Goal: Transaction & Acquisition: Subscribe to service/newsletter

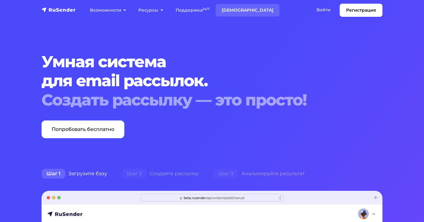
click at [233, 11] on link "Тарифы" at bounding box center [248, 10] width 64 height 13
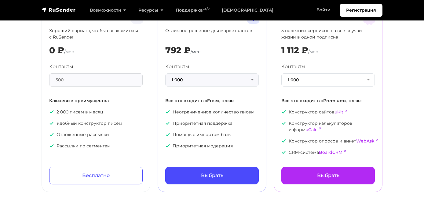
scroll to position [56, 0]
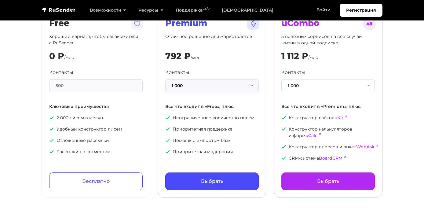
click at [217, 89] on button "1 000" at bounding box center [211, 85] width 93 height 13
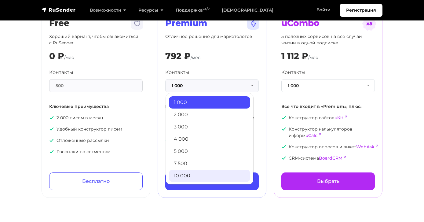
click at [194, 177] on link "10 000" at bounding box center [209, 175] width 81 height 12
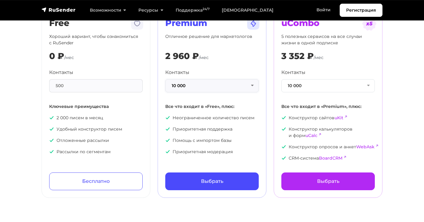
click at [195, 92] on button "10 000" at bounding box center [211, 85] width 93 height 13
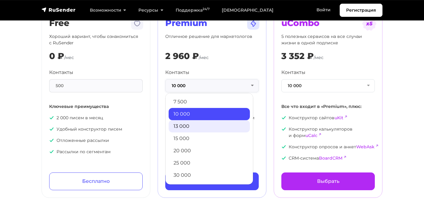
scroll to position [65, 0]
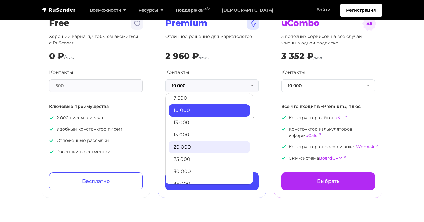
click at [196, 153] on link "20 000" at bounding box center [209, 147] width 81 height 12
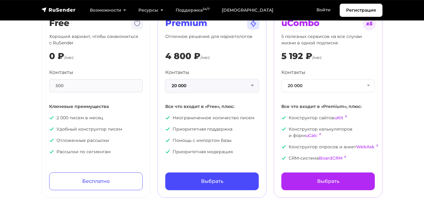
click at [212, 91] on button "20 000" at bounding box center [211, 85] width 93 height 13
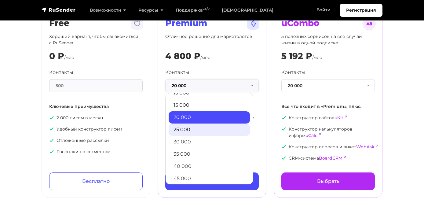
scroll to position [99, 0]
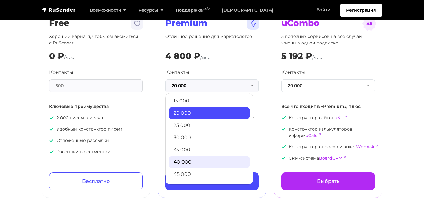
click at [194, 166] on link "40 000" at bounding box center [209, 162] width 81 height 12
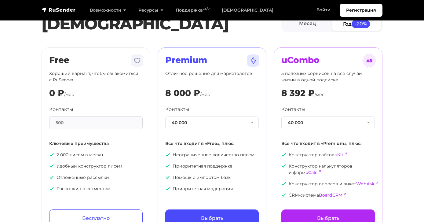
scroll to position [13, 0]
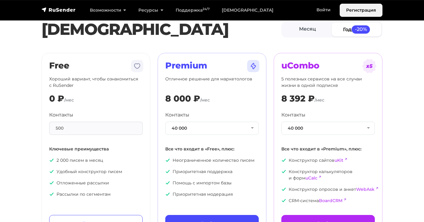
click at [358, 7] on link "Регистрация" at bounding box center [360, 10] width 43 height 13
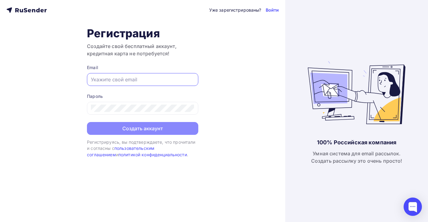
click at [148, 79] on input "text" at bounding box center [142, 79] width 103 height 7
click at [127, 78] on input "text" at bounding box center [142, 79] width 103 height 7
paste input "[EMAIL_ADDRESS][DOMAIN_NAME]"
type input "[EMAIL_ADDRESS][DOMAIN_NAME]"
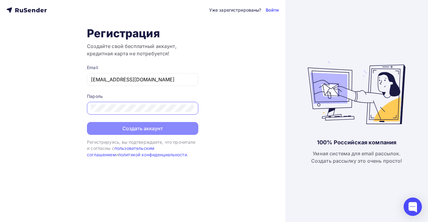
click at [65, 125] on div "Уже зарегистрированы? Войти Регистрация Создайте свой бесплатный аккаунт, креди…" at bounding box center [142, 111] width 285 height 222
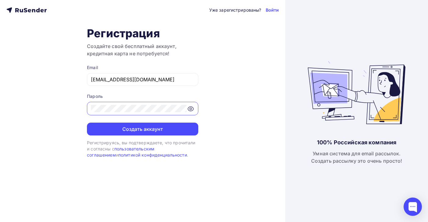
click at [16, 108] on div "Уже зарегистрированы? Войти Регистрация Создайте свой бесплатный аккаунт, креди…" at bounding box center [142, 111] width 285 height 222
click at [188, 112] on icon at bounding box center [190, 108] width 7 height 7
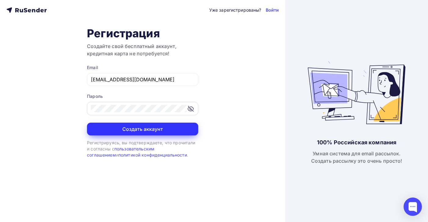
click at [140, 128] on button "Создать аккаунт" at bounding box center [142, 128] width 111 height 13
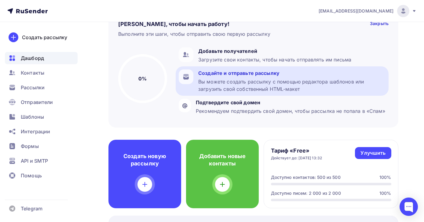
scroll to position [42, 0]
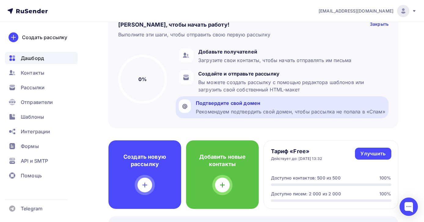
click at [233, 103] on div "Подтвердите свой домен" at bounding box center [290, 102] width 189 height 7
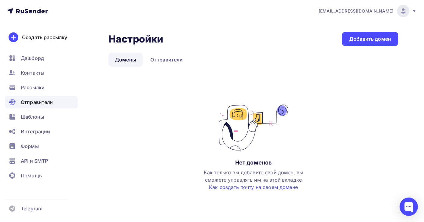
scroll to position [5, 0]
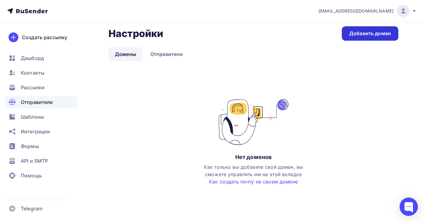
click at [366, 36] on div "Добавить домен" at bounding box center [370, 33] width 42 height 7
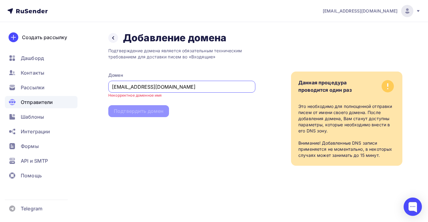
click at [121, 87] on input "[EMAIL_ADDRESS][DOMAIN_NAME]" at bounding box center [182, 86] width 140 height 7
click at [132, 133] on div "Подтверждение домена является обязательным техническим требованием для доставки…" at bounding box center [181, 105] width 147 height 122
click at [179, 85] on input "@excellent-seminary.com" at bounding box center [182, 86] width 140 height 7
click at [169, 139] on div "Подтверждение домена является обязательным техническим требованием для доставки…" at bounding box center [181, 105] width 147 height 122
click at [180, 89] on input "@excellent-seminary.com" at bounding box center [182, 86] width 140 height 7
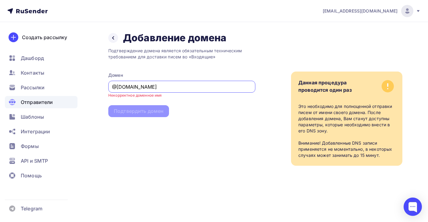
click at [115, 88] on input "@excellent-seminary.com" at bounding box center [182, 86] width 140 height 7
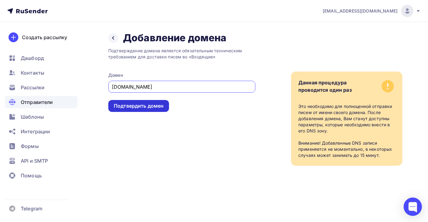
type input "excellent-seminary.com"
click at [151, 107] on div "Подтвердить домен" at bounding box center [139, 105] width 50 height 7
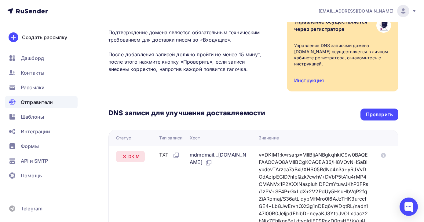
scroll to position [28, 0]
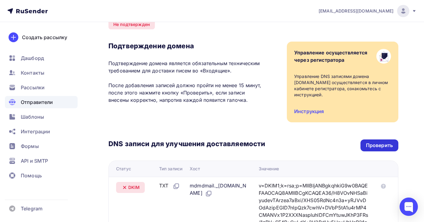
click at [375, 144] on div "Проверить" at bounding box center [379, 145] width 27 height 7
click at [371, 143] on div "Проверить" at bounding box center [379, 145] width 27 height 7
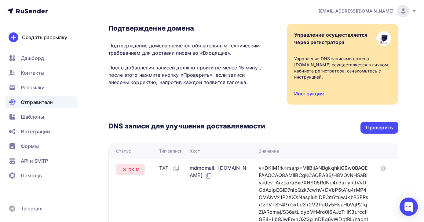
scroll to position [0, 0]
